Goal: Task Accomplishment & Management: Manage account settings

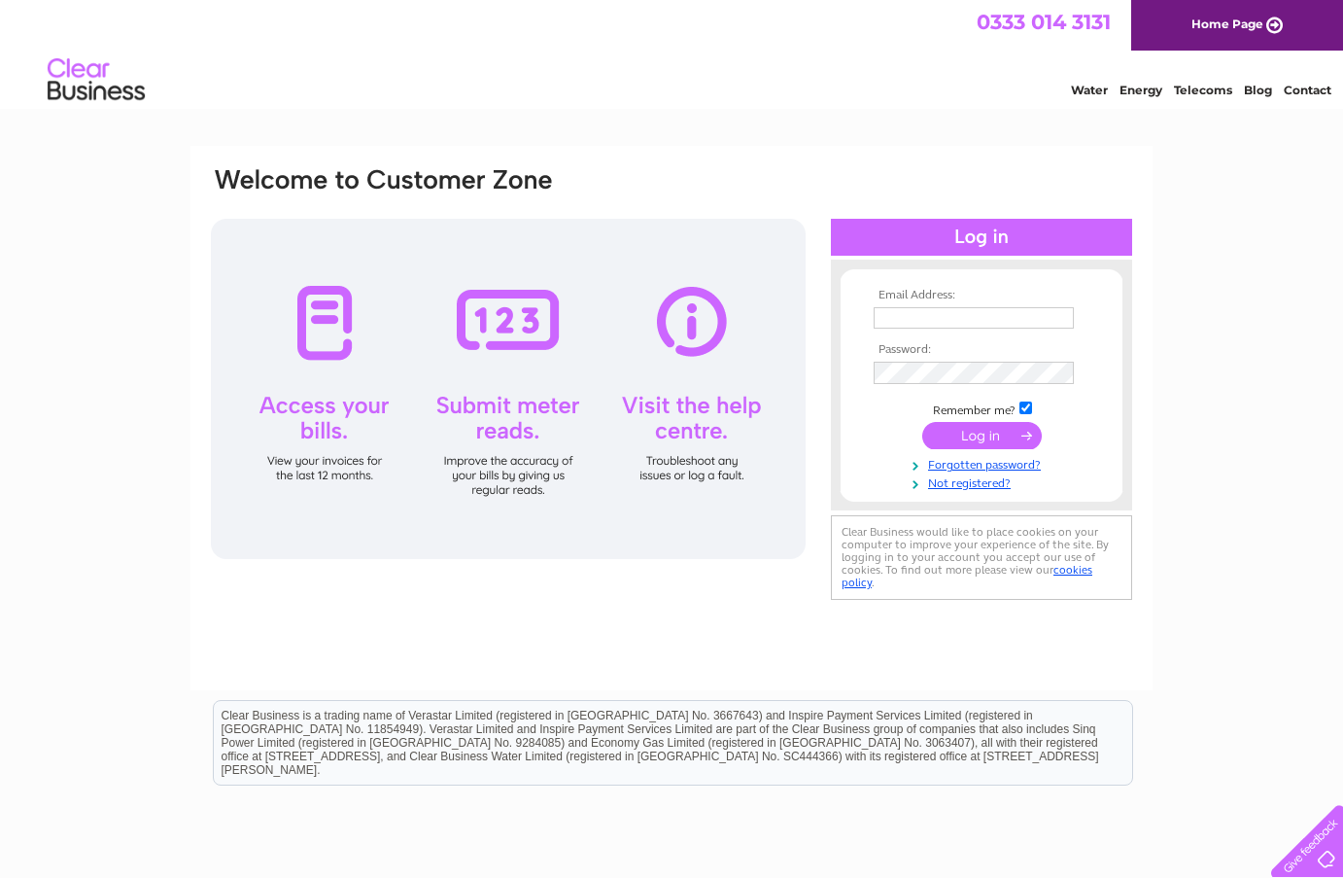
drag, startPoint x: 1225, startPoint y: 453, endPoint x: 1187, endPoint y: 430, distance: 44.5
click at [1224, 453] on div "Email Address: Password:" at bounding box center [671, 584] width 1343 height 877
click at [901, 316] on input "text" at bounding box center [975, 318] width 202 height 23
type input "peter@wagtailparl.co.uk"
click at [1040, 319] on input "peter@wagtailparl.co.uk" at bounding box center [975, 318] width 202 height 23
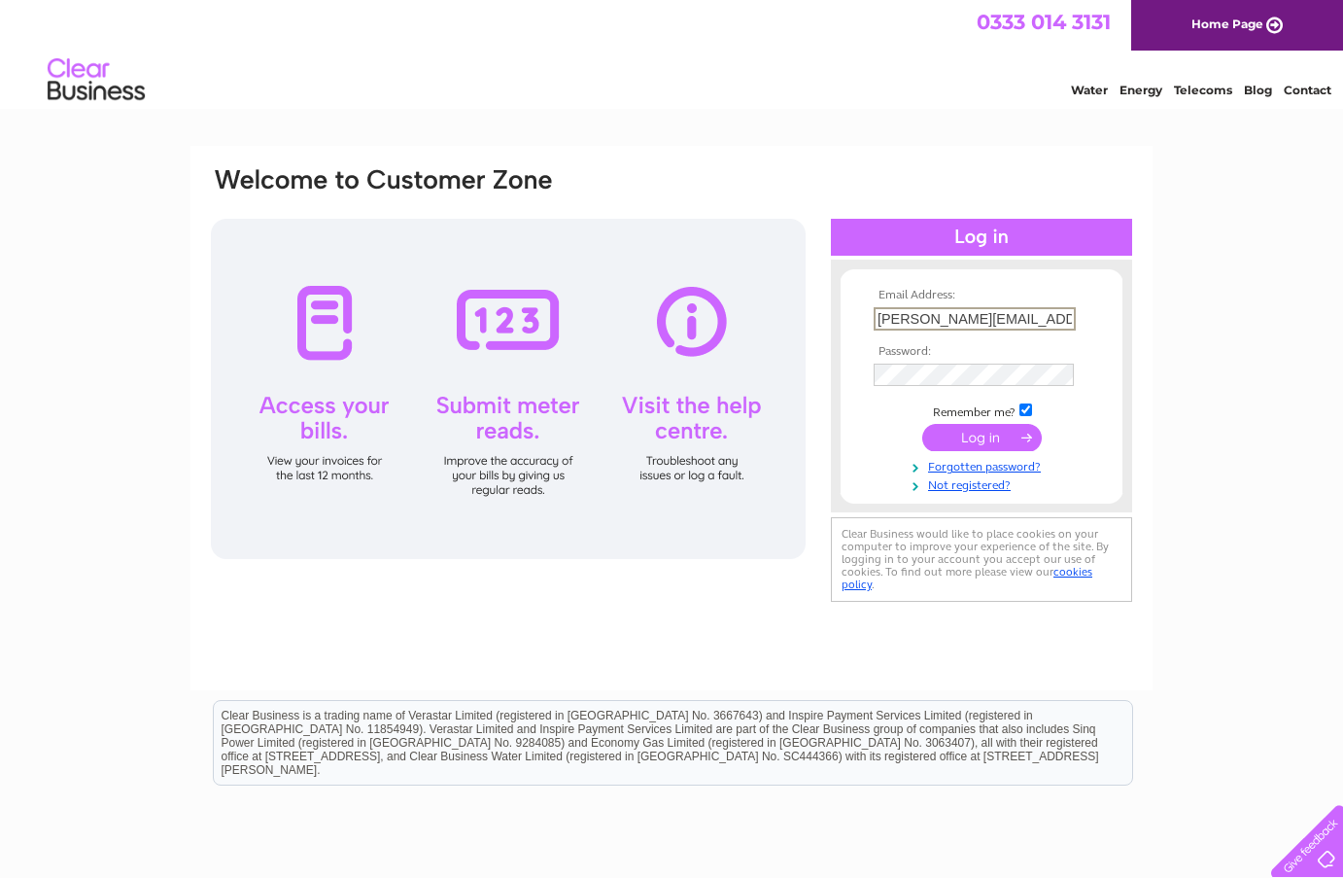
click at [982, 435] on input "submit" at bounding box center [982, 437] width 120 height 27
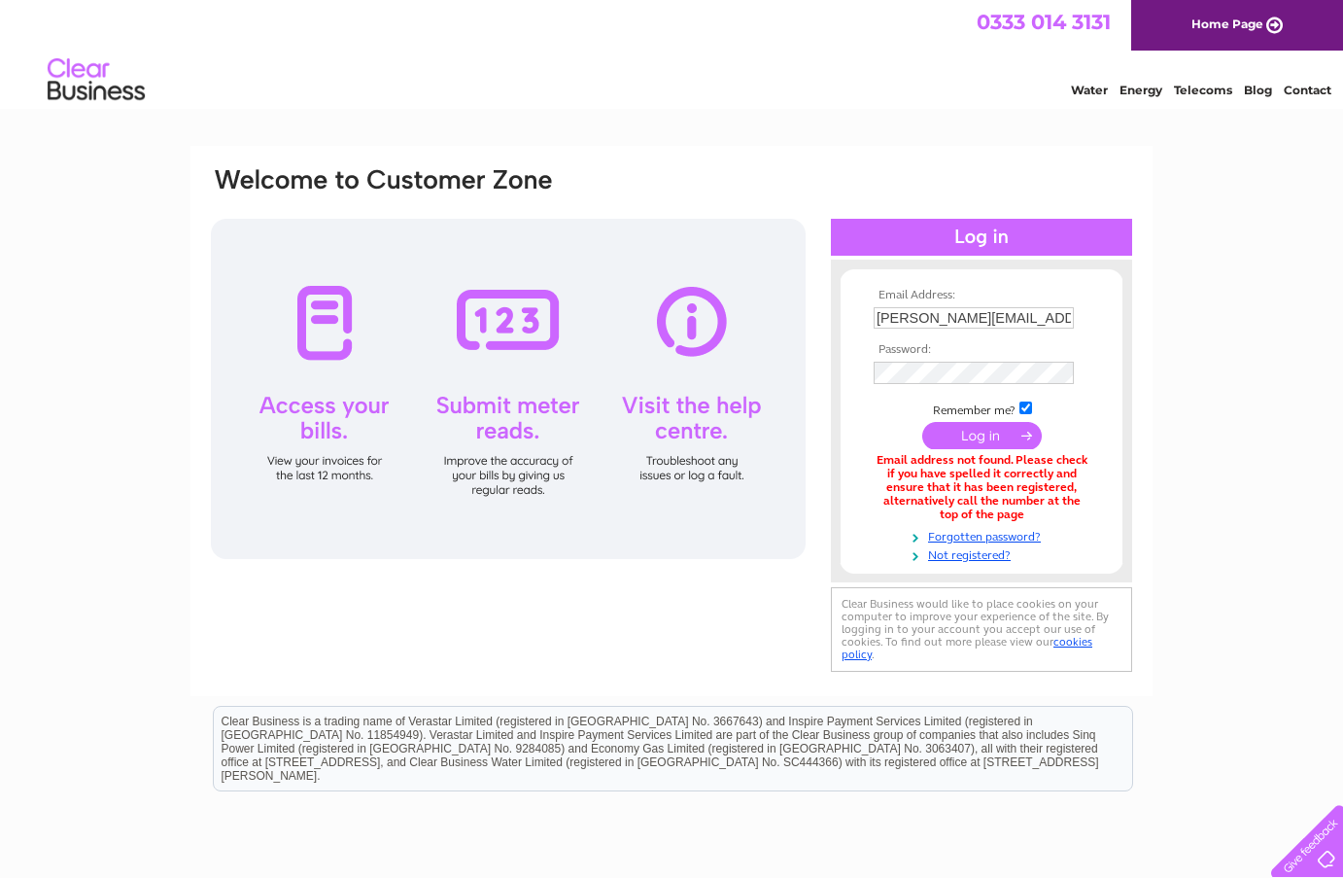
click at [1241, 463] on div "Email Address: peter@wagtailparl.co.uk Password: Forgotten password?" at bounding box center [671, 587] width 1343 height 883
click at [1042, 324] on input "peter@wagtailparl.co.uk" at bounding box center [975, 318] width 202 height 23
type input "peter@wagtailpark.co.uk"
click at [986, 435] on input "submit" at bounding box center [982, 437] width 120 height 27
click at [1000, 431] on input "submit" at bounding box center [982, 435] width 120 height 27
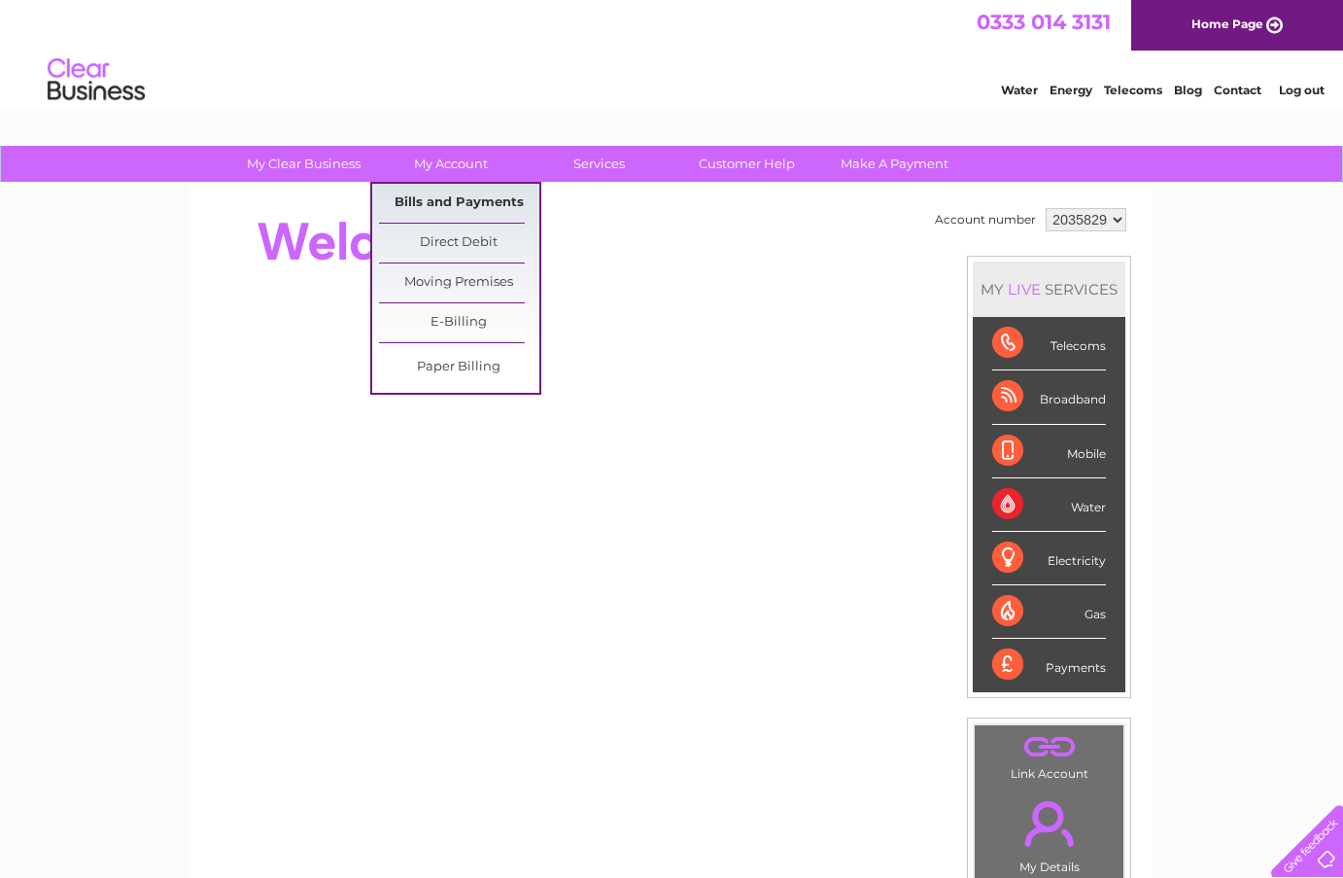
click at [461, 205] on link "Bills and Payments" at bounding box center [459, 203] width 160 height 39
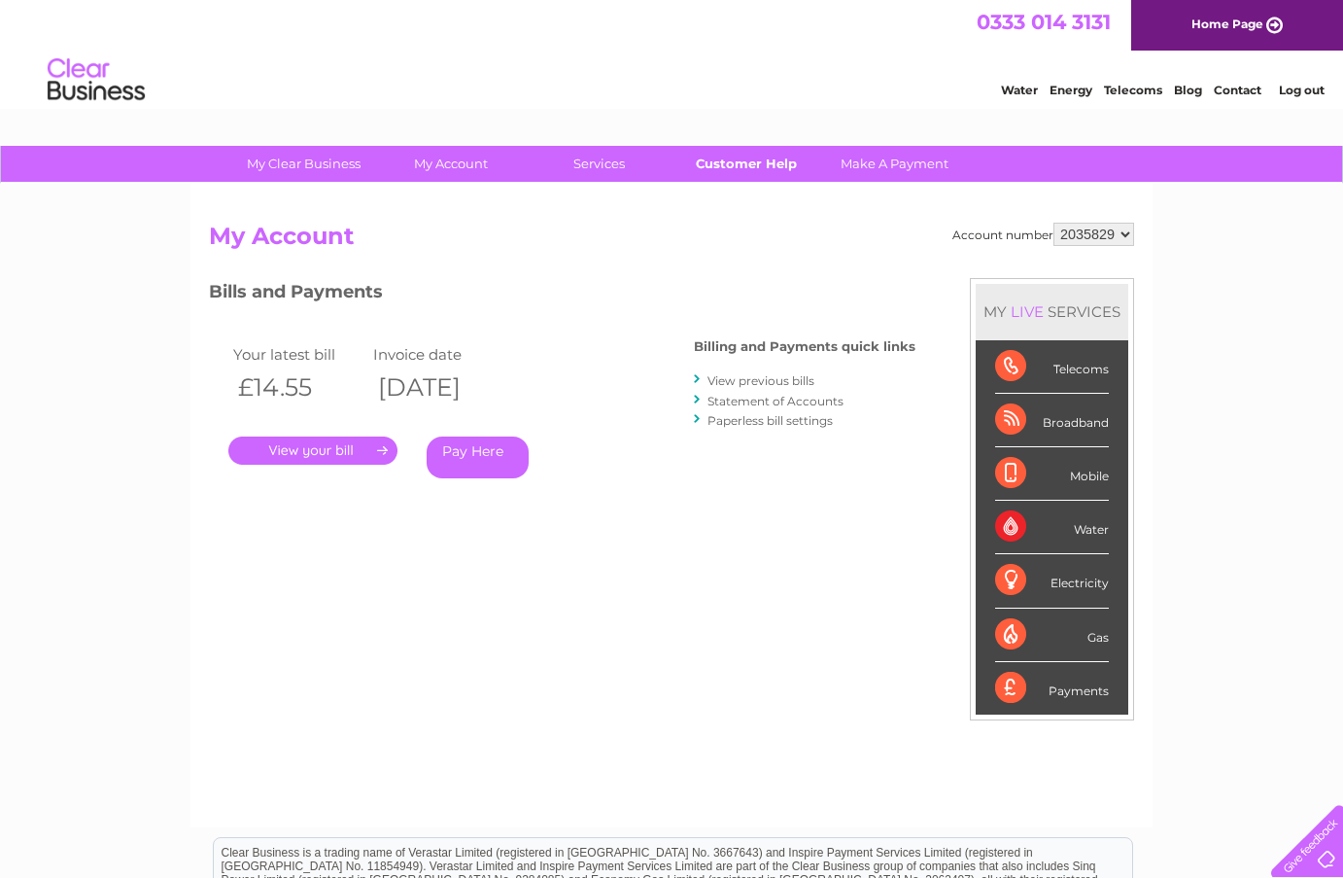
click at [750, 163] on link "Customer Help" at bounding box center [747, 164] width 160 height 36
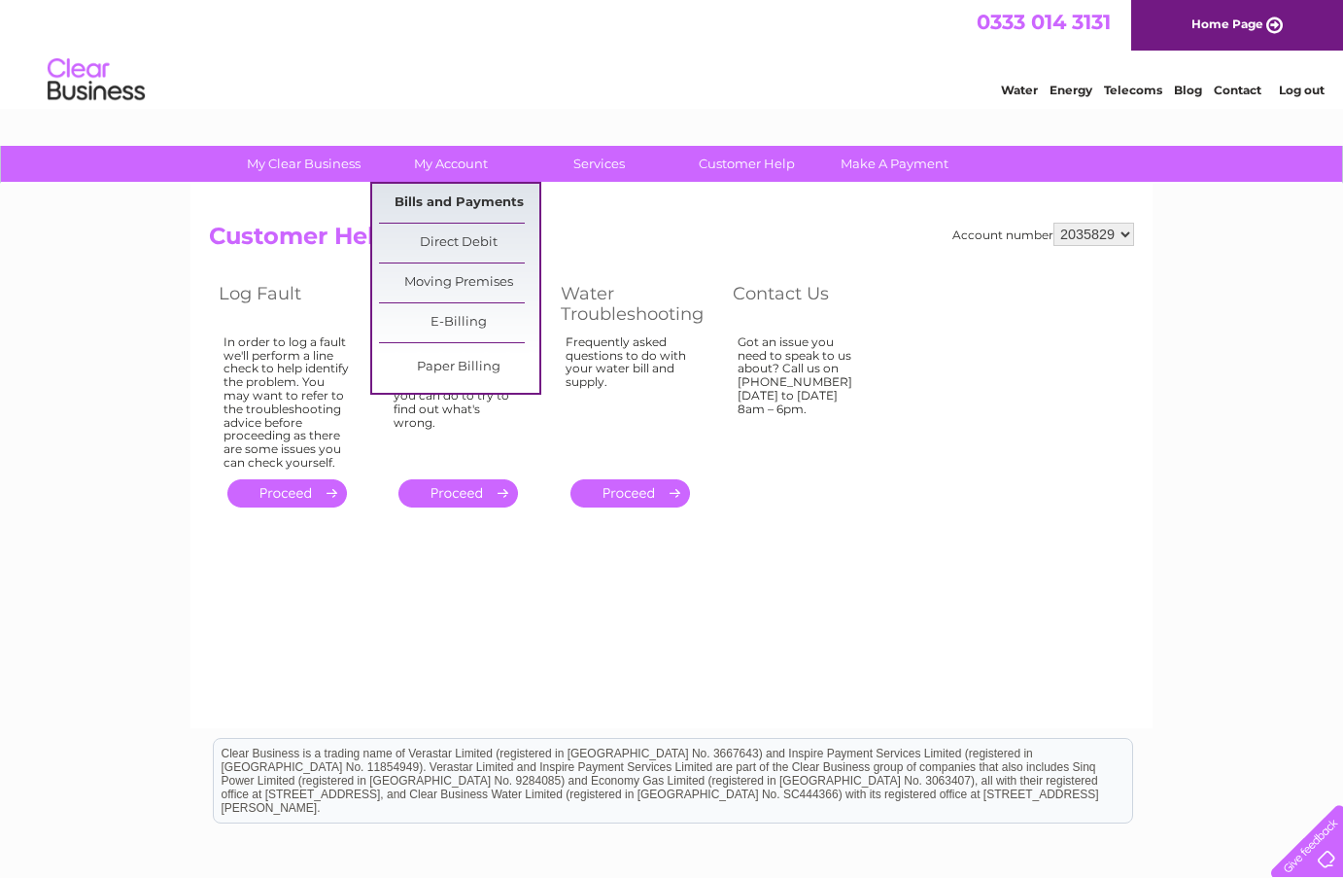
click at [456, 204] on link "Bills and Payments" at bounding box center [459, 203] width 160 height 39
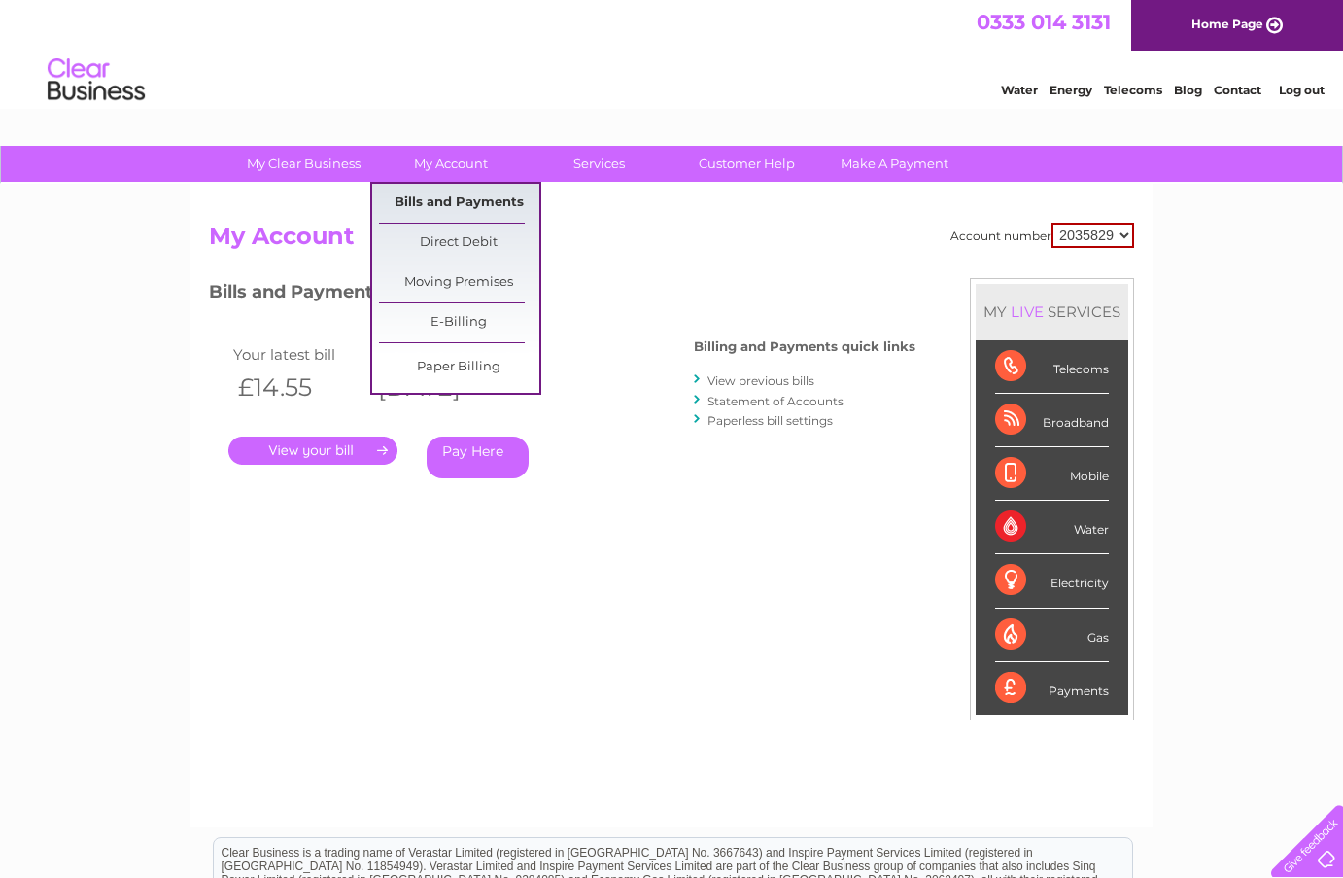
click at [461, 199] on link "Bills and Payments" at bounding box center [459, 203] width 160 height 39
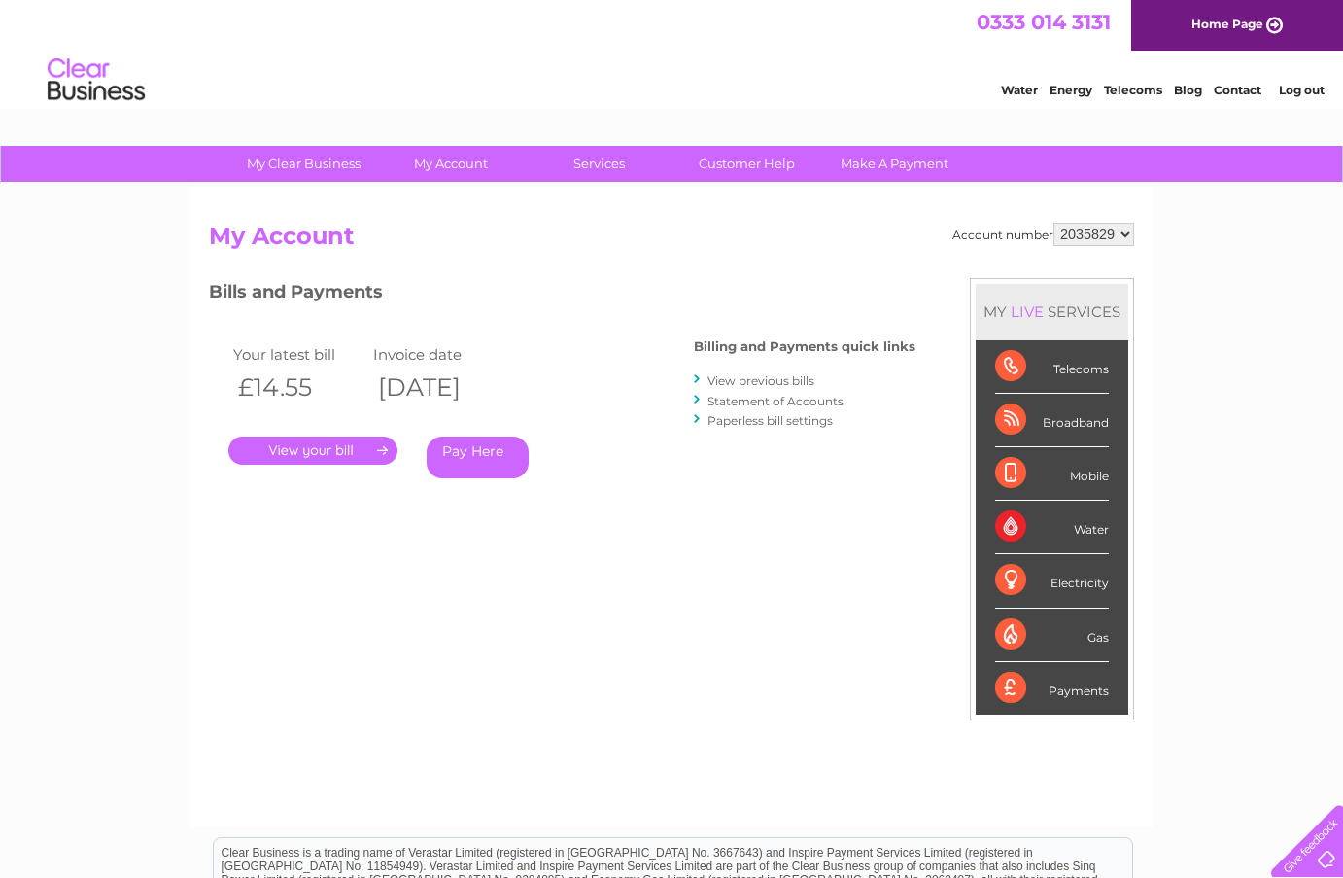
click at [371, 444] on link "." at bounding box center [312, 450] width 169 height 28
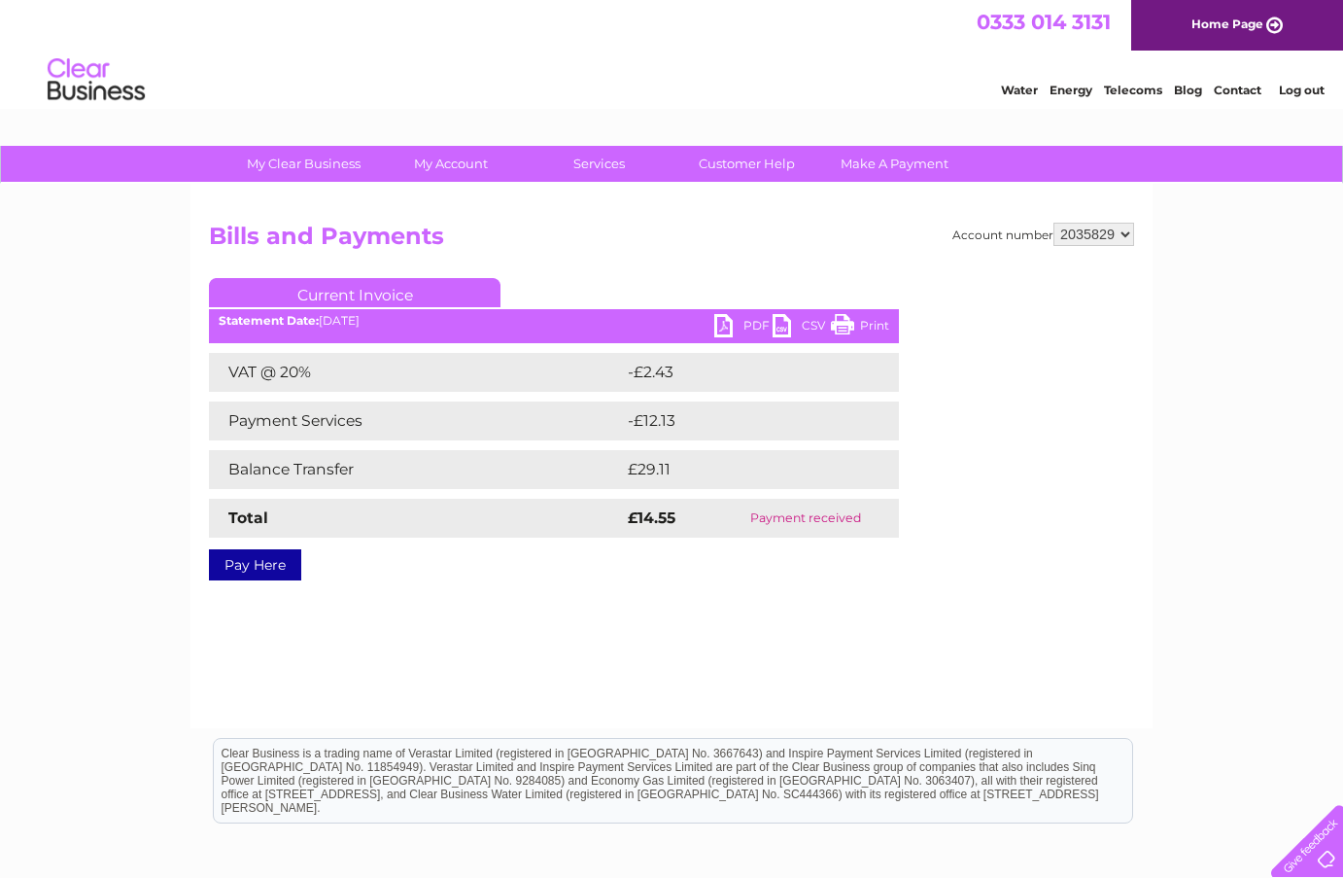
click at [1304, 84] on link "Log out" at bounding box center [1302, 90] width 46 height 15
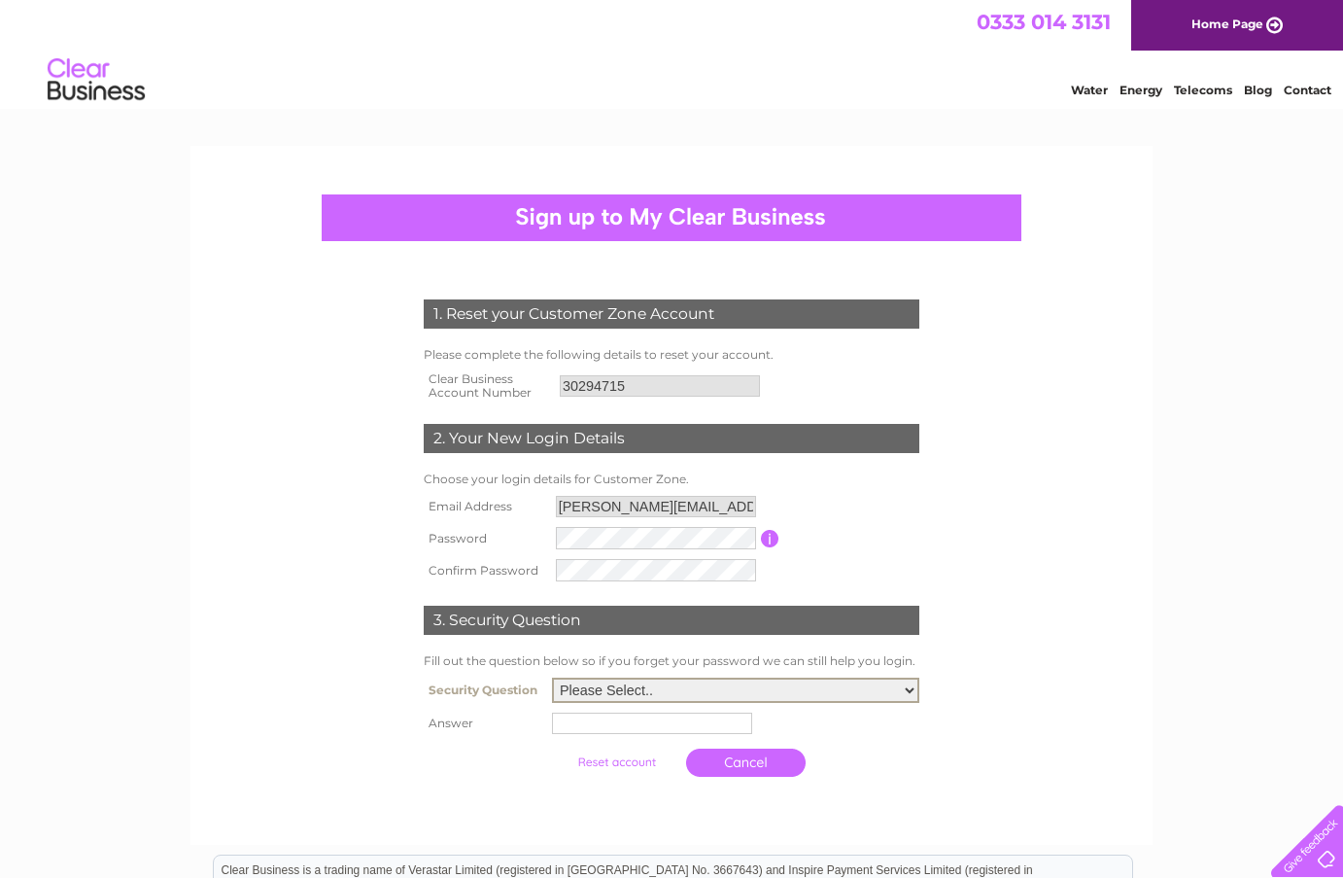
select select "1"
click at [588, 724] on input "text" at bounding box center [652, 722] width 200 height 21
type input "york"
click at [600, 763] on input "submit" at bounding box center [619, 759] width 120 height 27
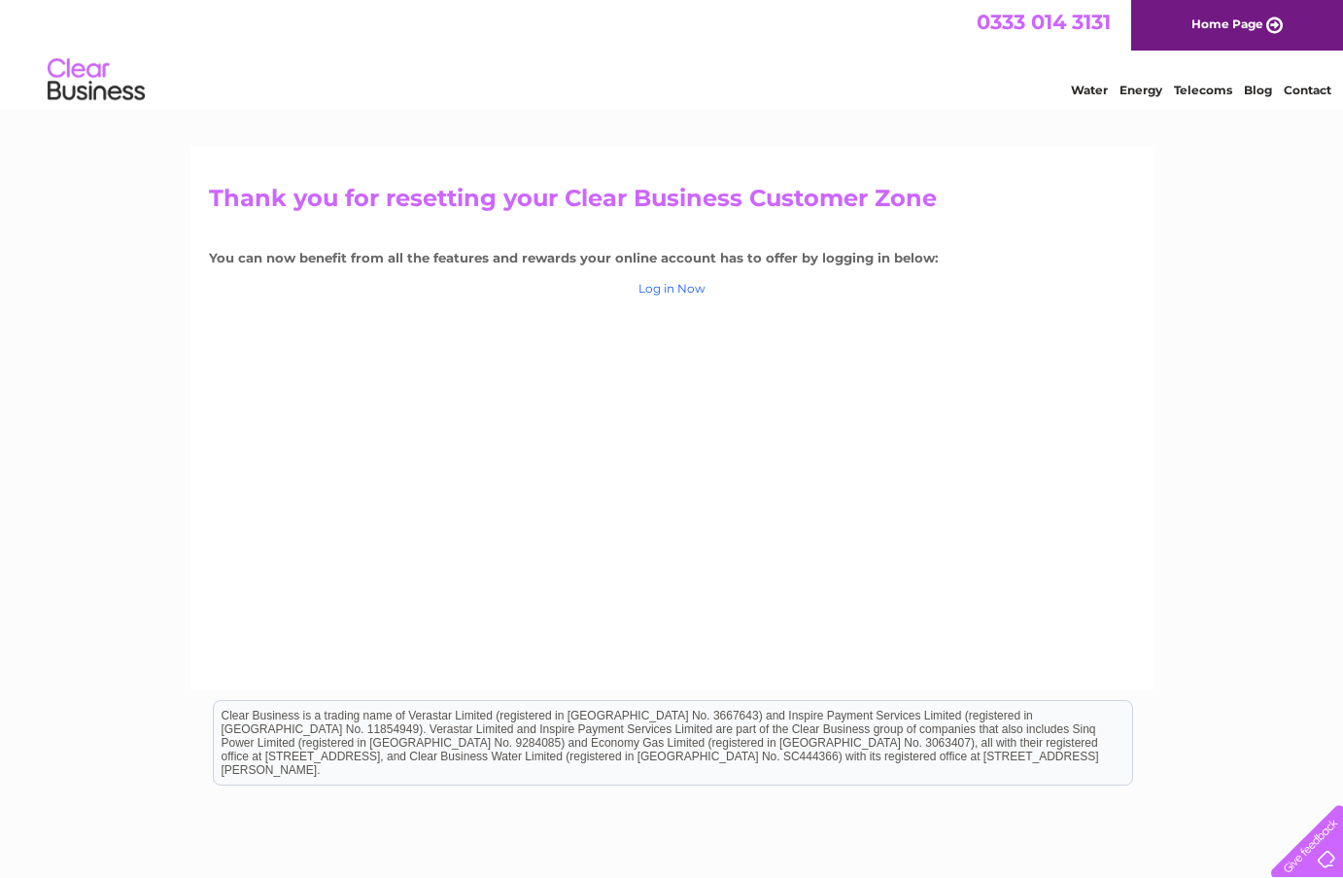
click at [684, 288] on link "Log in Now" at bounding box center [672, 288] width 67 height 15
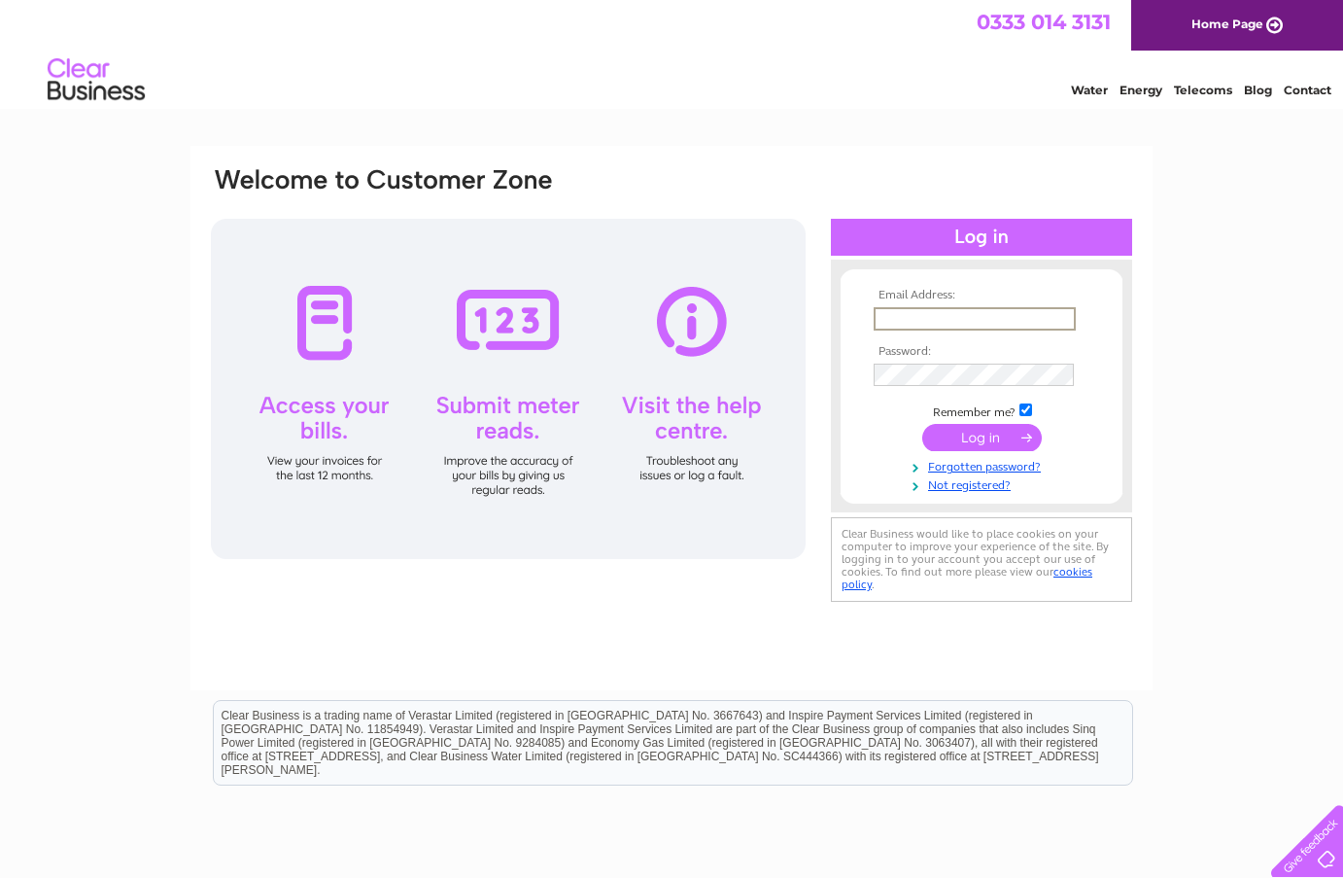
type input "[PERSON_NAME][EMAIL_ADDRESS][DOMAIN_NAME]"
click at [1064, 317] on input "[PERSON_NAME][EMAIL_ADDRESS][DOMAIN_NAME]" at bounding box center [974, 317] width 200 height 21
click at [982, 435] on input "submit" at bounding box center [982, 437] width 120 height 27
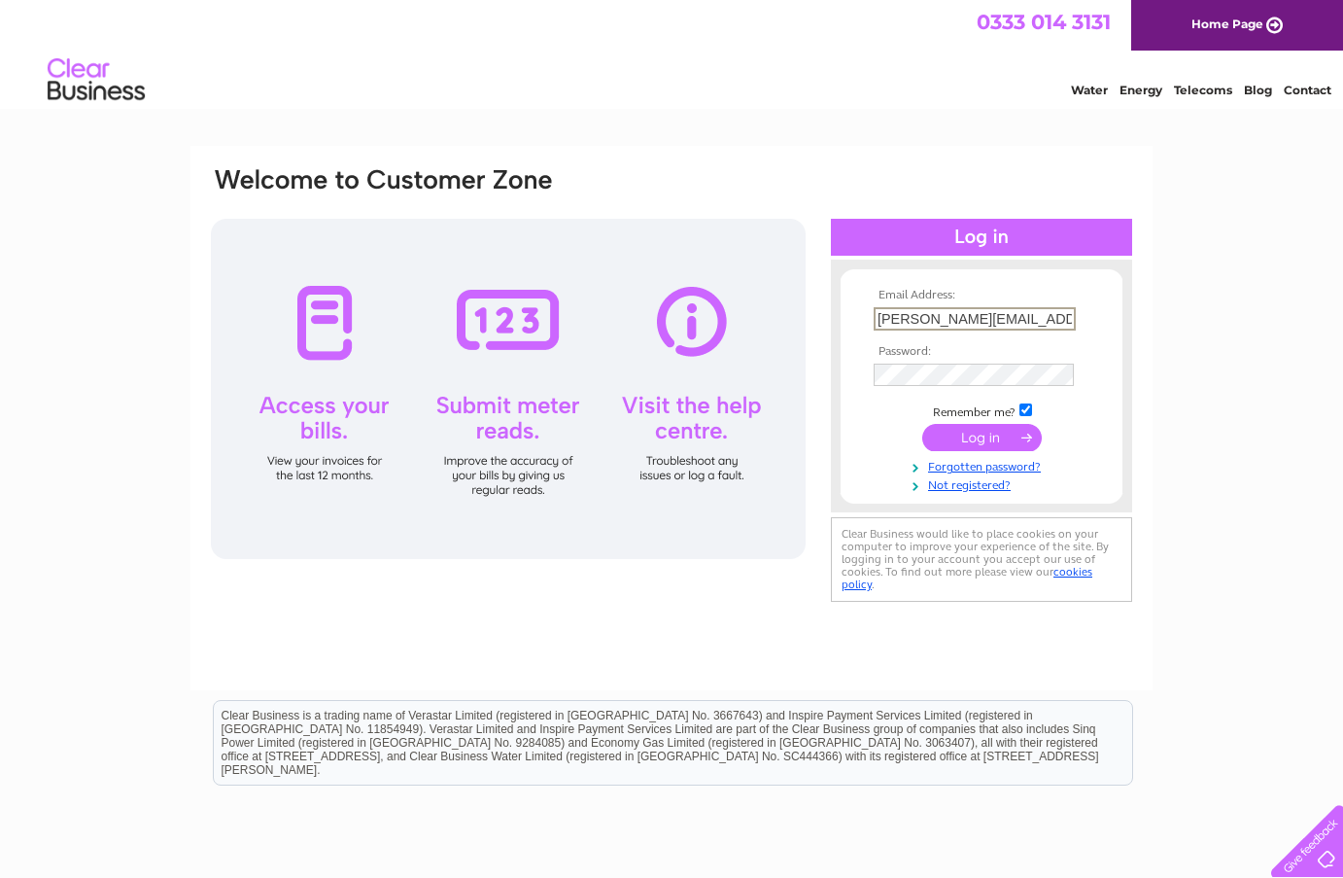
click at [982, 435] on input "submit" at bounding box center [982, 437] width 120 height 27
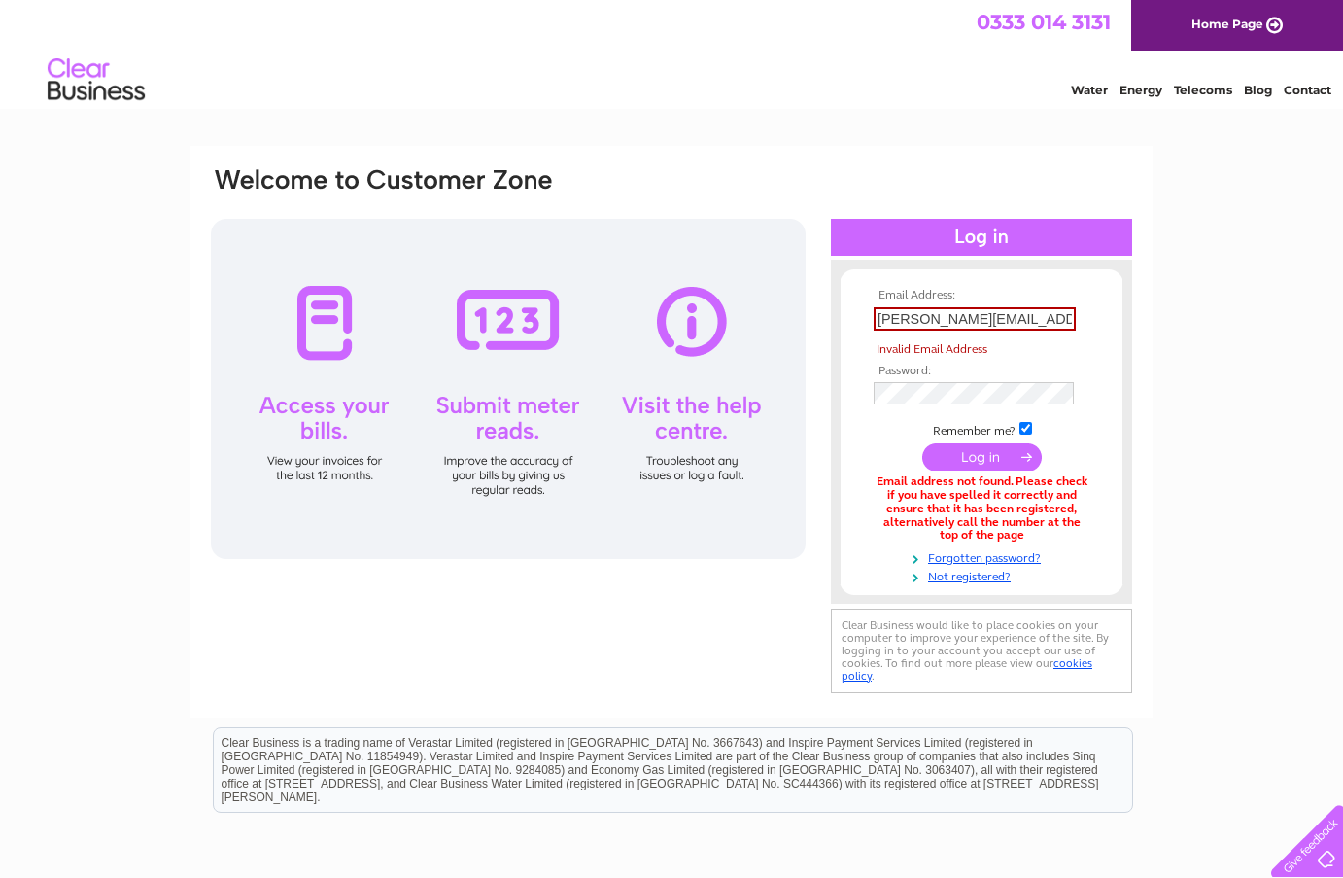
click at [997, 420] on tbody "Email Address: peter@wagtailpark.co/uk Invalid Email Address Password: Remember…" at bounding box center [981, 436] width 225 height 295
click at [1057, 318] on input "peter@wagtailpark.co/uk" at bounding box center [975, 318] width 202 height 23
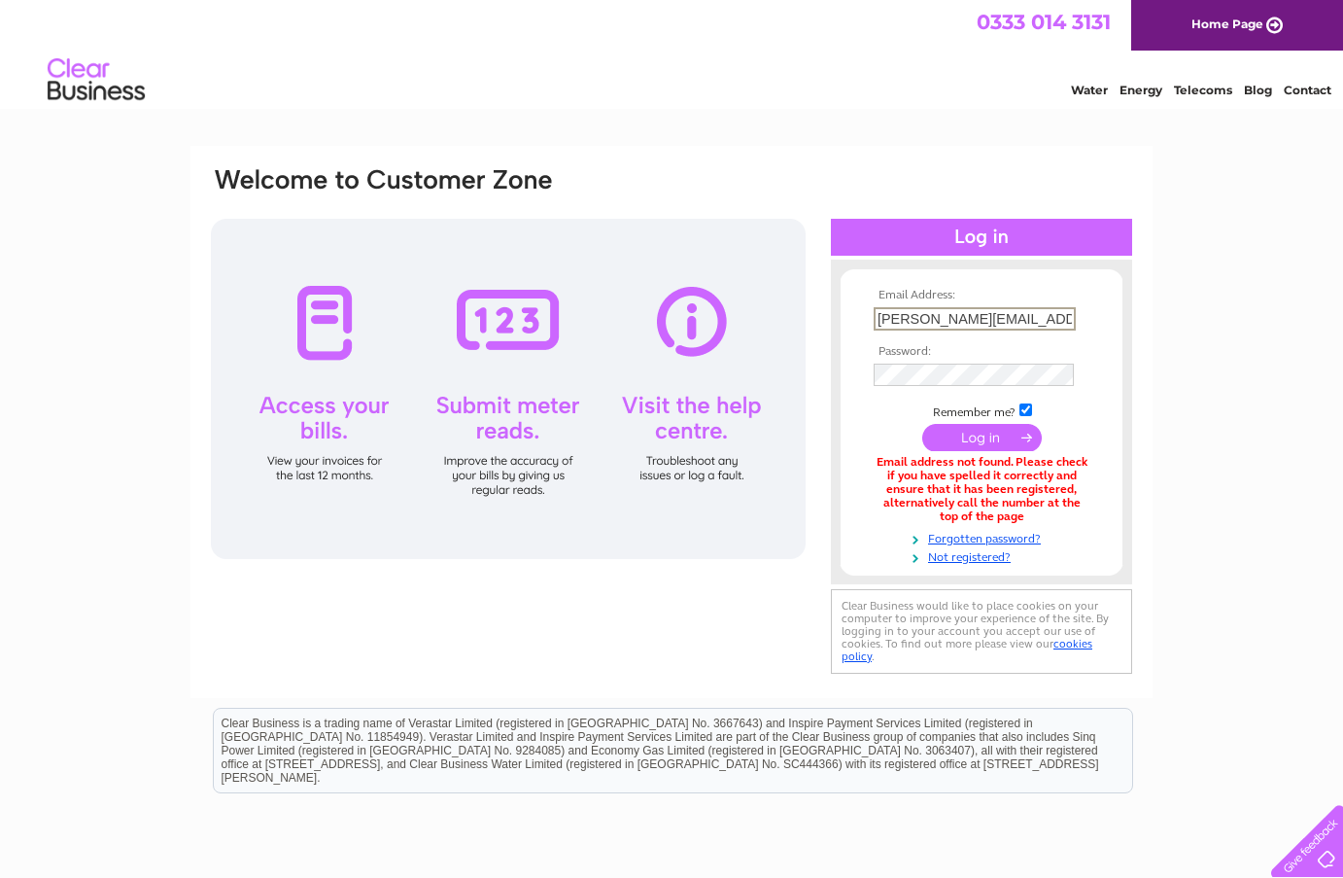
type input "peter@wagtailpark.co.uk"
click at [1199, 473] on div "Email Address: peter@wagtailpark.co.uk Password: Forgotten password?" at bounding box center [671, 587] width 1343 height 883
click at [985, 435] on input "submit" at bounding box center [982, 435] width 120 height 27
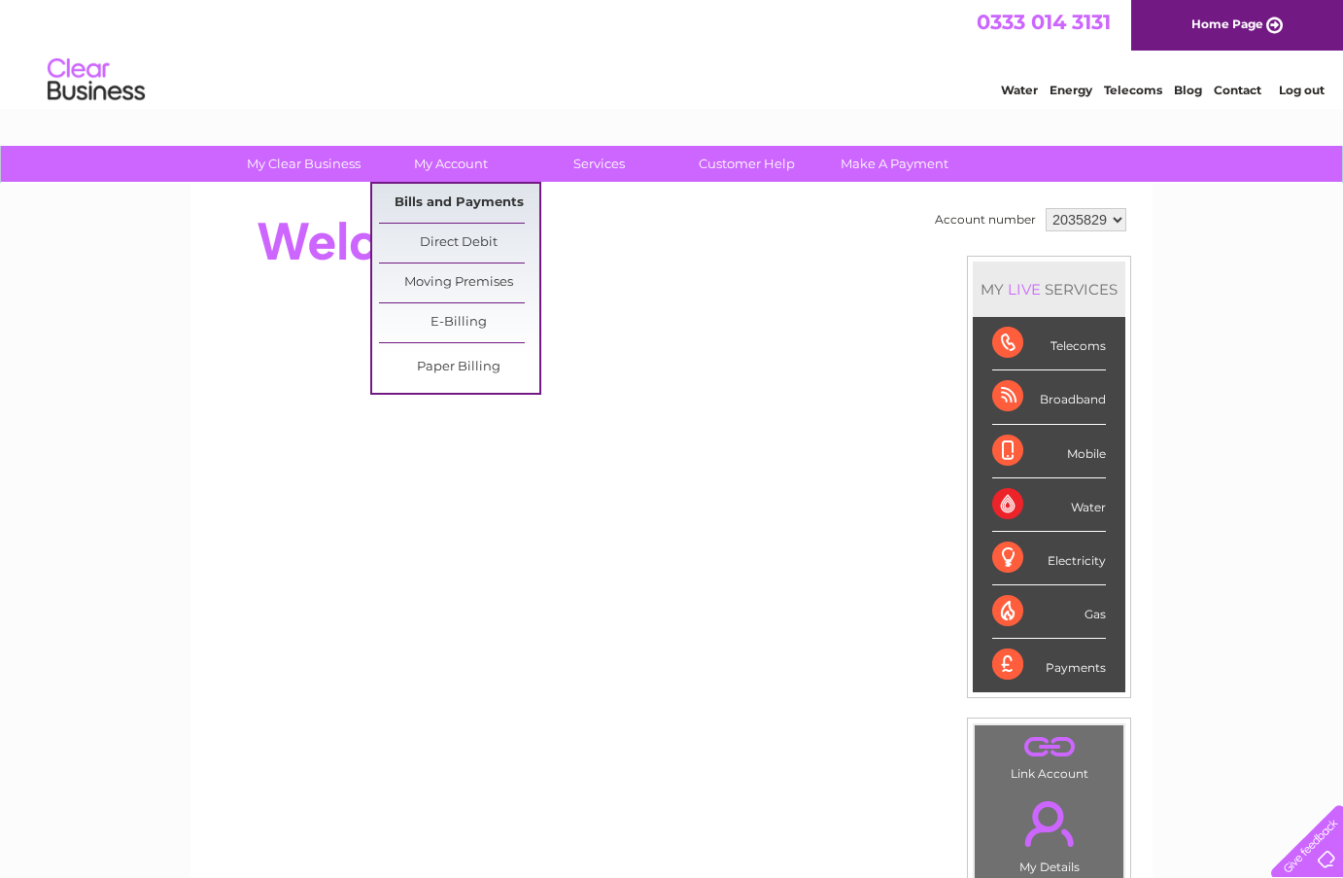
click at [425, 200] on link "Bills and Payments" at bounding box center [459, 203] width 160 height 39
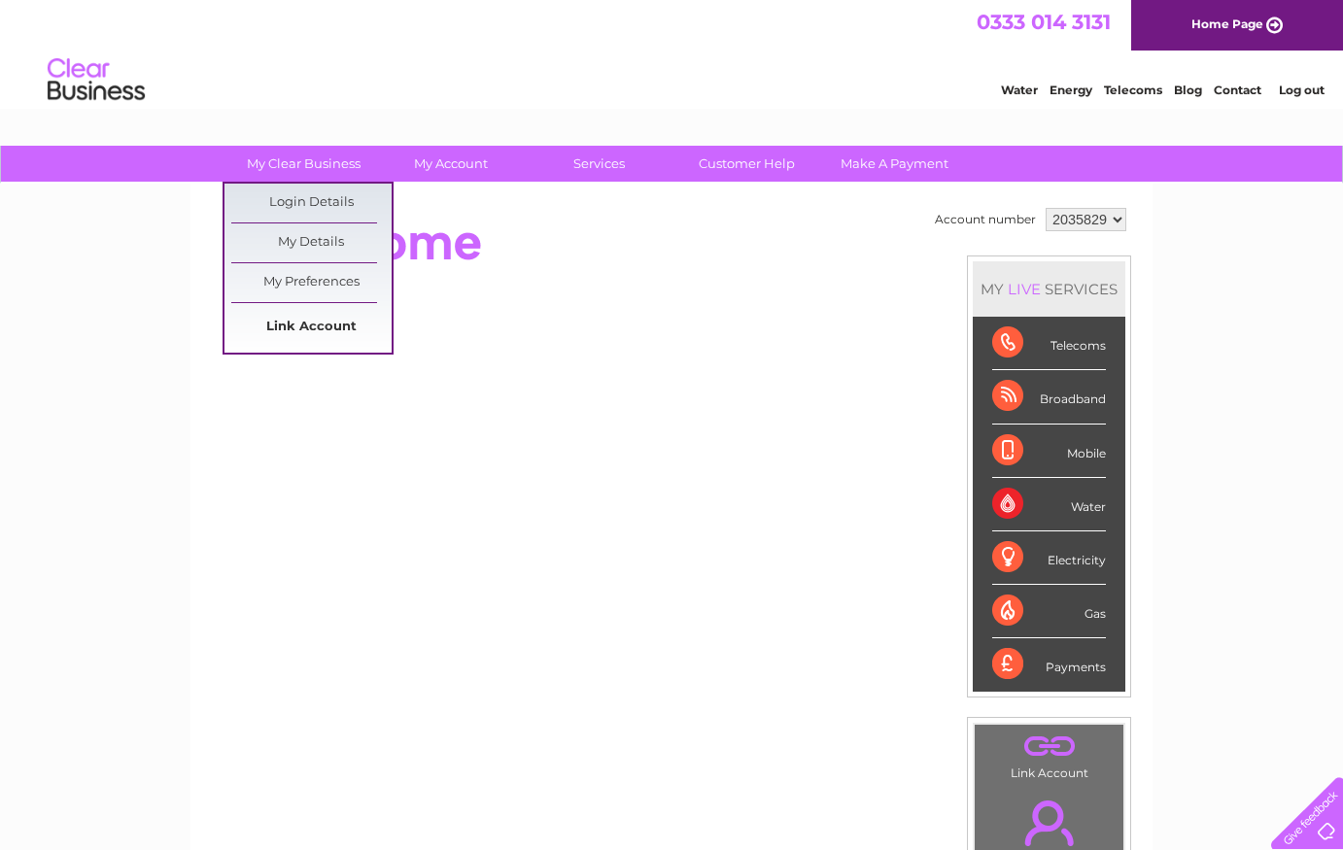
click at [313, 329] on link "Link Account" at bounding box center [311, 327] width 160 height 39
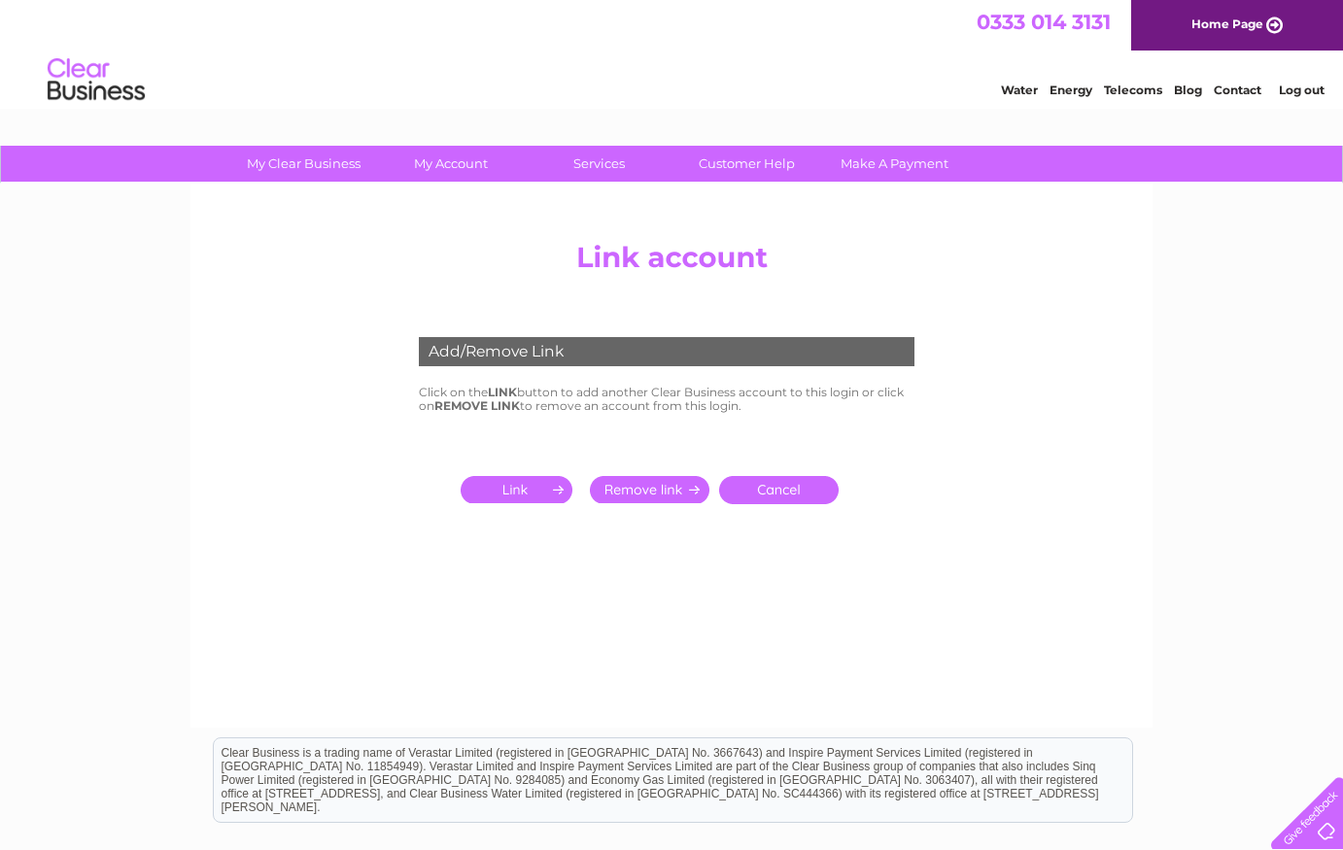
click at [522, 485] on input "submit" at bounding box center [521, 489] width 120 height 27
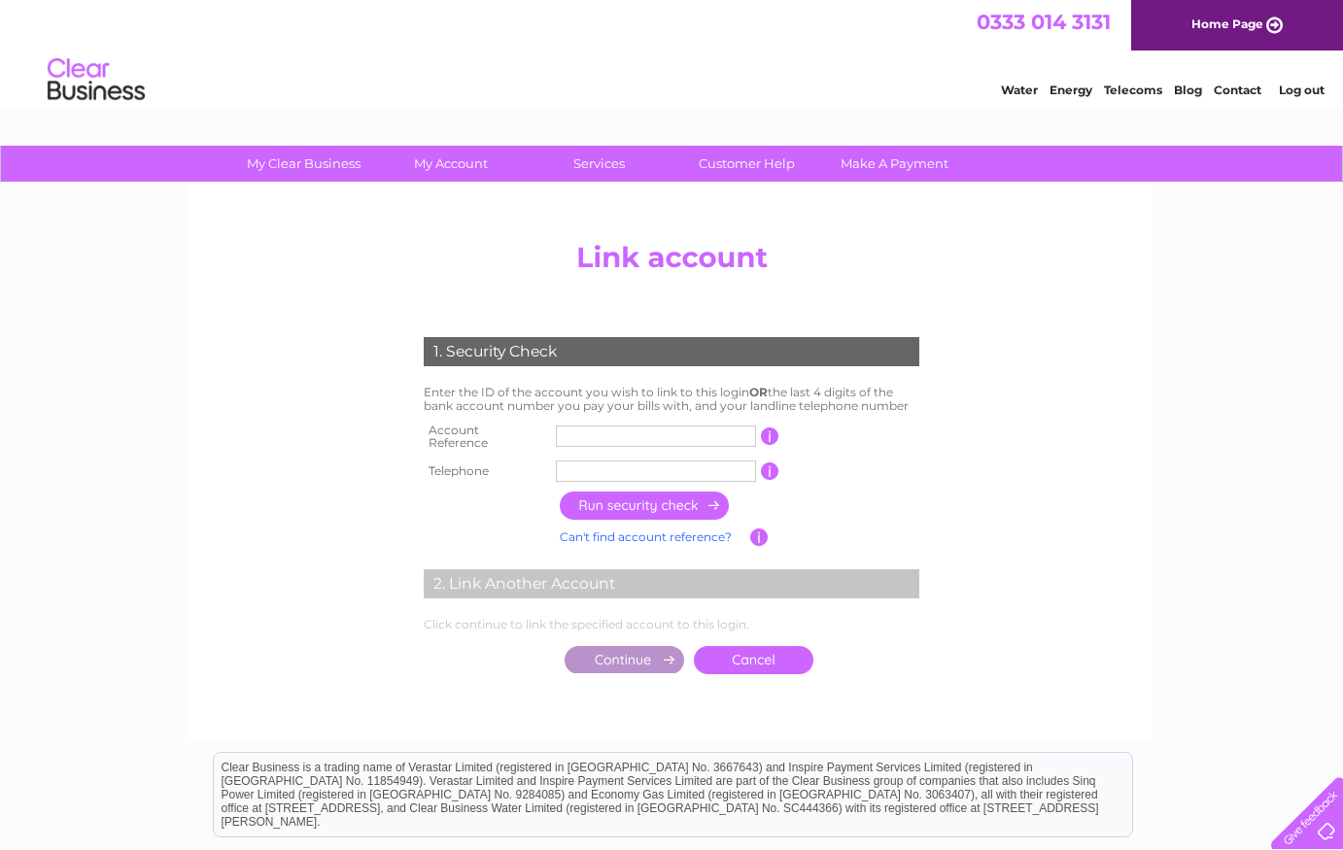
click at [592, 436] on input "text" at bounding box center [656, 436] width 200 height 21
type input "30294715"
click at [580, 467] on input "text" at bounding box center [656, 471] width 200 height 21
type input "07970643777"
click at [645, 500] on input "button" at bounding box center [645, 506] width 171 height 28
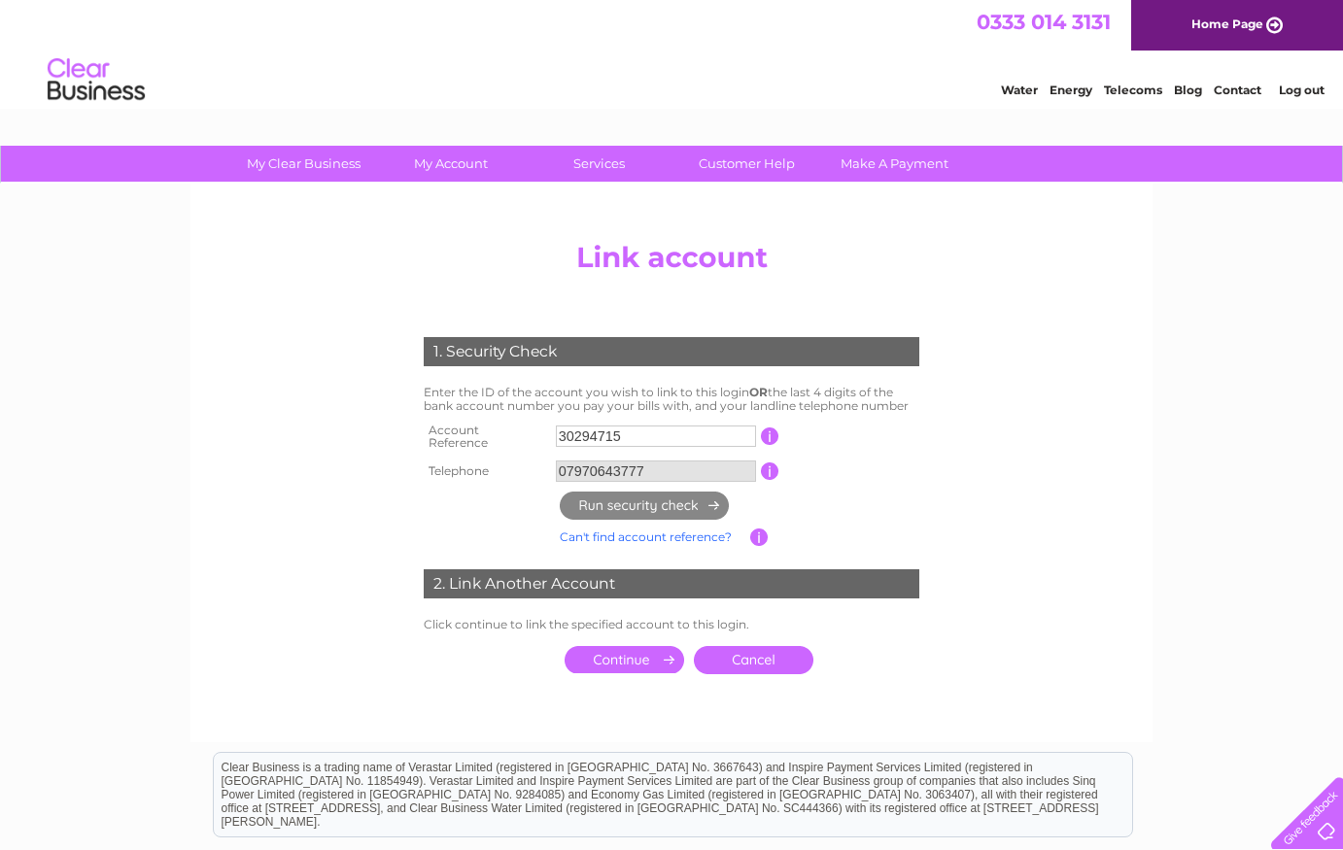
click at [636, 656] on input "submit" at bounding box center [625, 659] width 120 height 27
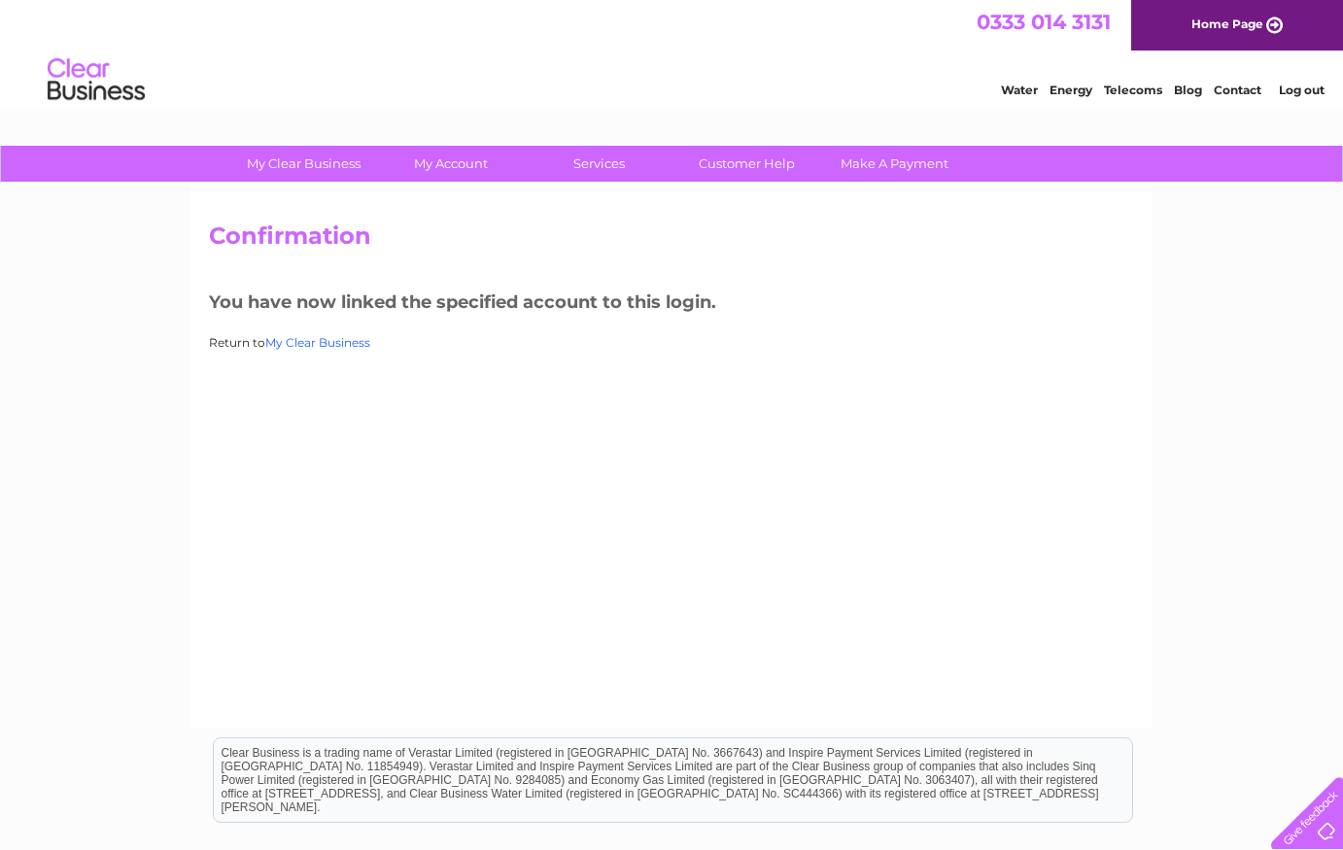
click at [325, 344] on link "My Clear Business" at bounding box center [317, 342] width 105 height 15
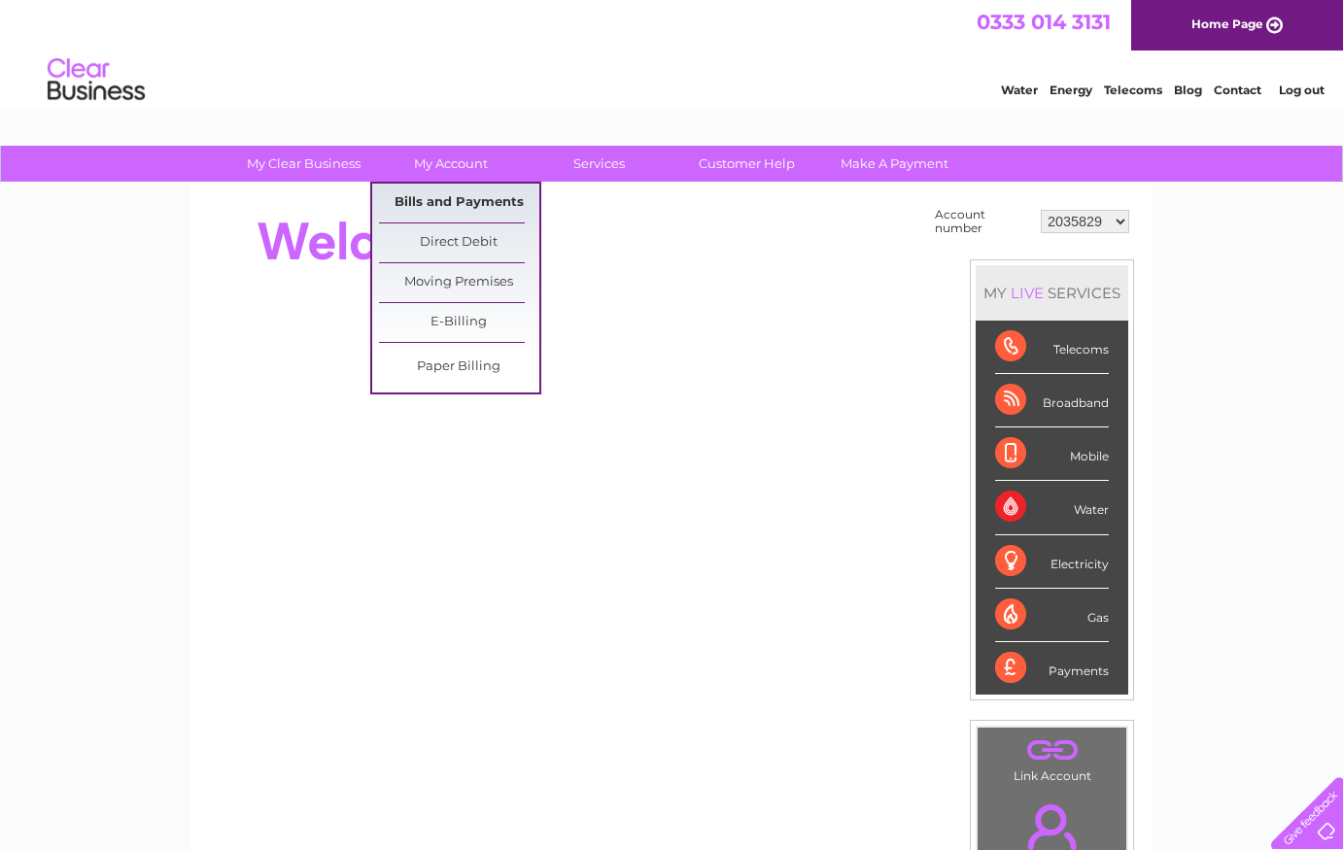
click at [460, 207] on link "Bills and Payments" at bounding box center [459, 203] width 160 height 39
